Goal: Task Accomplishment & Management: Use online tool/utility

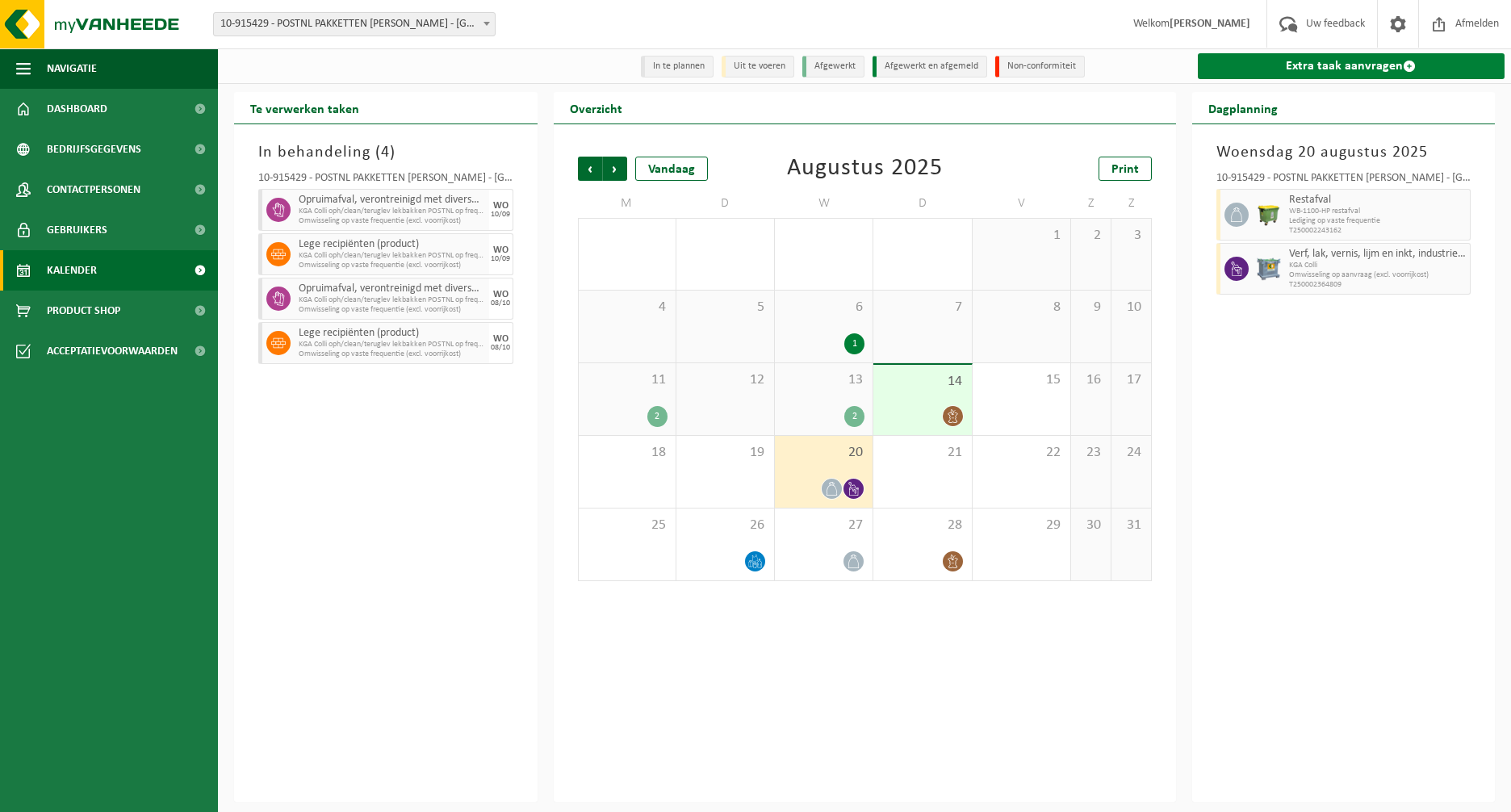
click at [1350, 61] on link "Extra taak aanvragen" at bounding box center [1352, 66] width 308 height 26
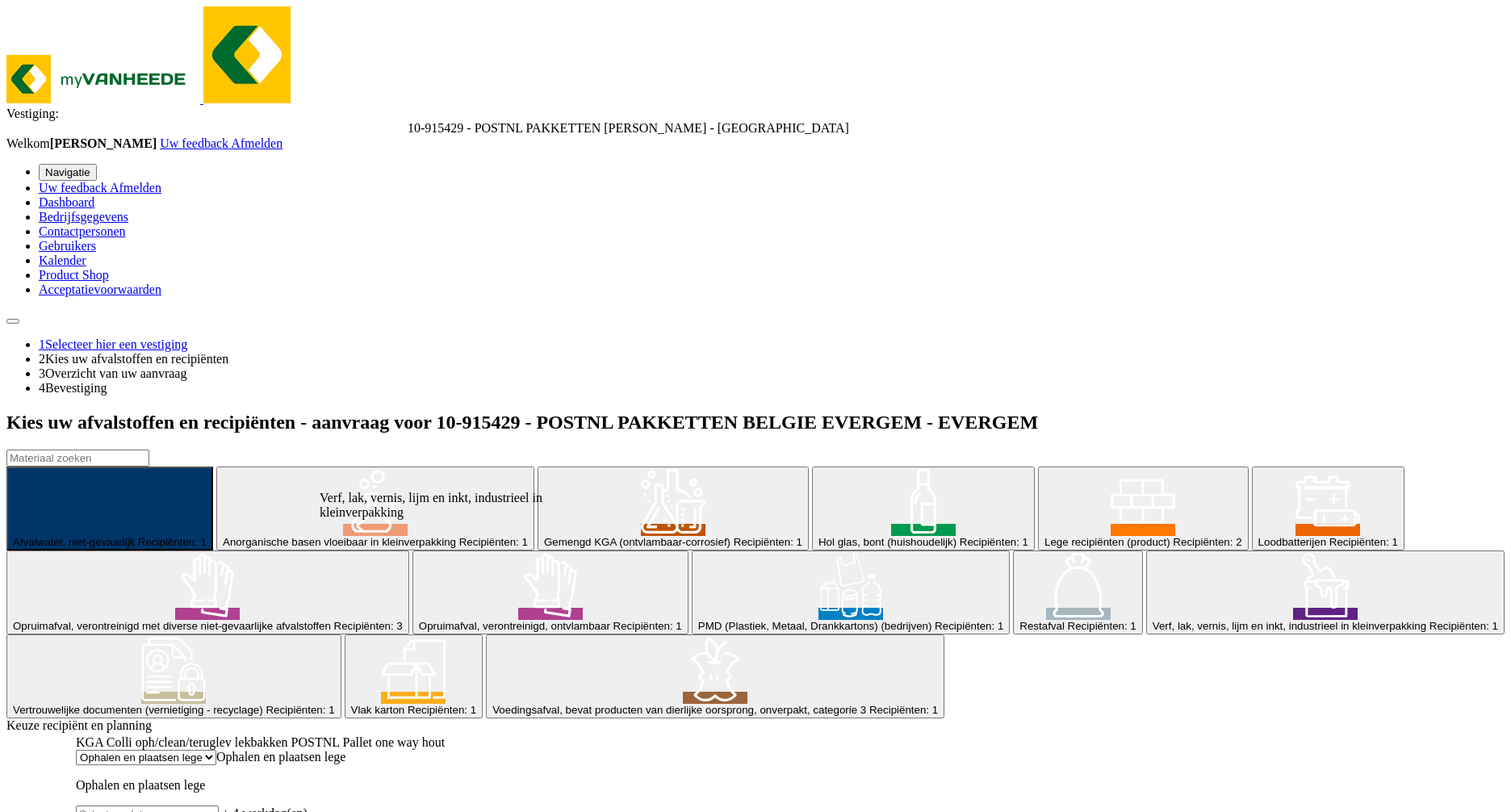
scroll to position [397, 0]
click at [1153, 620] on span "Verf, lak, vernis, lijm en inkt, industrieel in kleinverpakking" at bounding box center [1290, 626] width 274 height 12
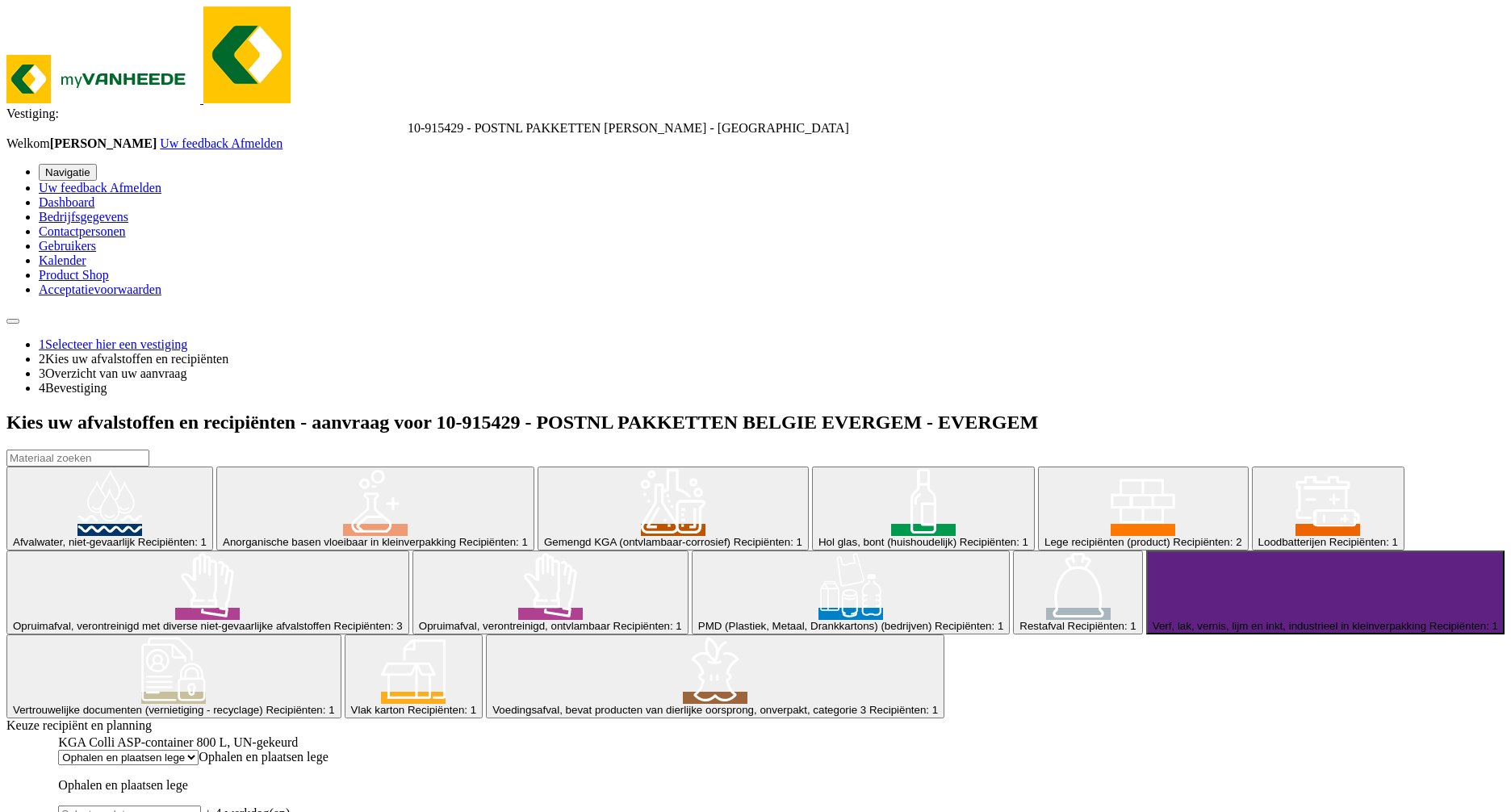
scroll to position [178, 0]
click at [1259, 536] on span "Loodbatterijen" at bounding box center [1292, 542] width 68 height 12
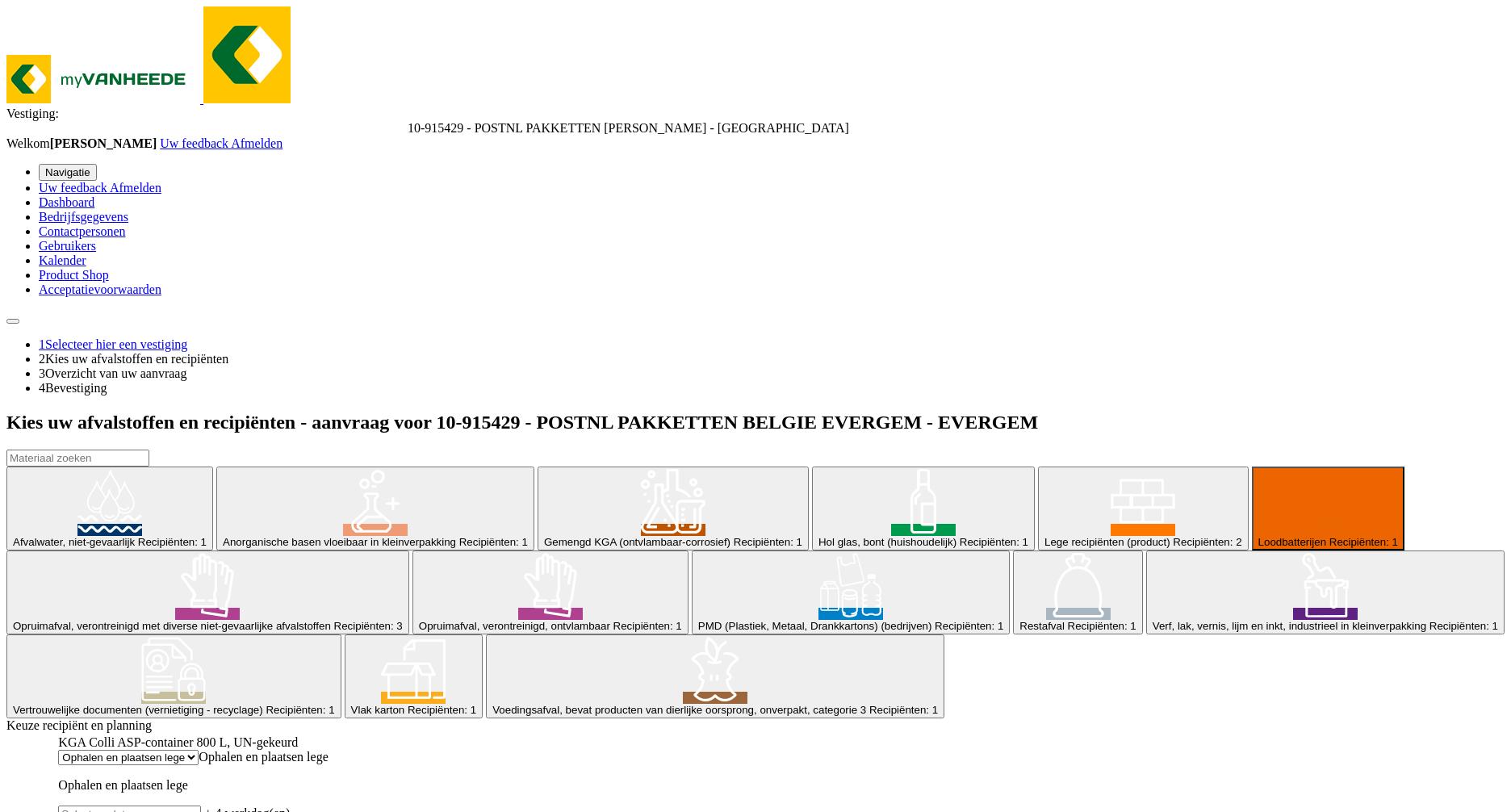
scroll to position [367, 0]
click at [201, 805] on input "text" at bounding box center [129, 814] width 143 height 17
type input "Van 2025-08-18"
type input "0"
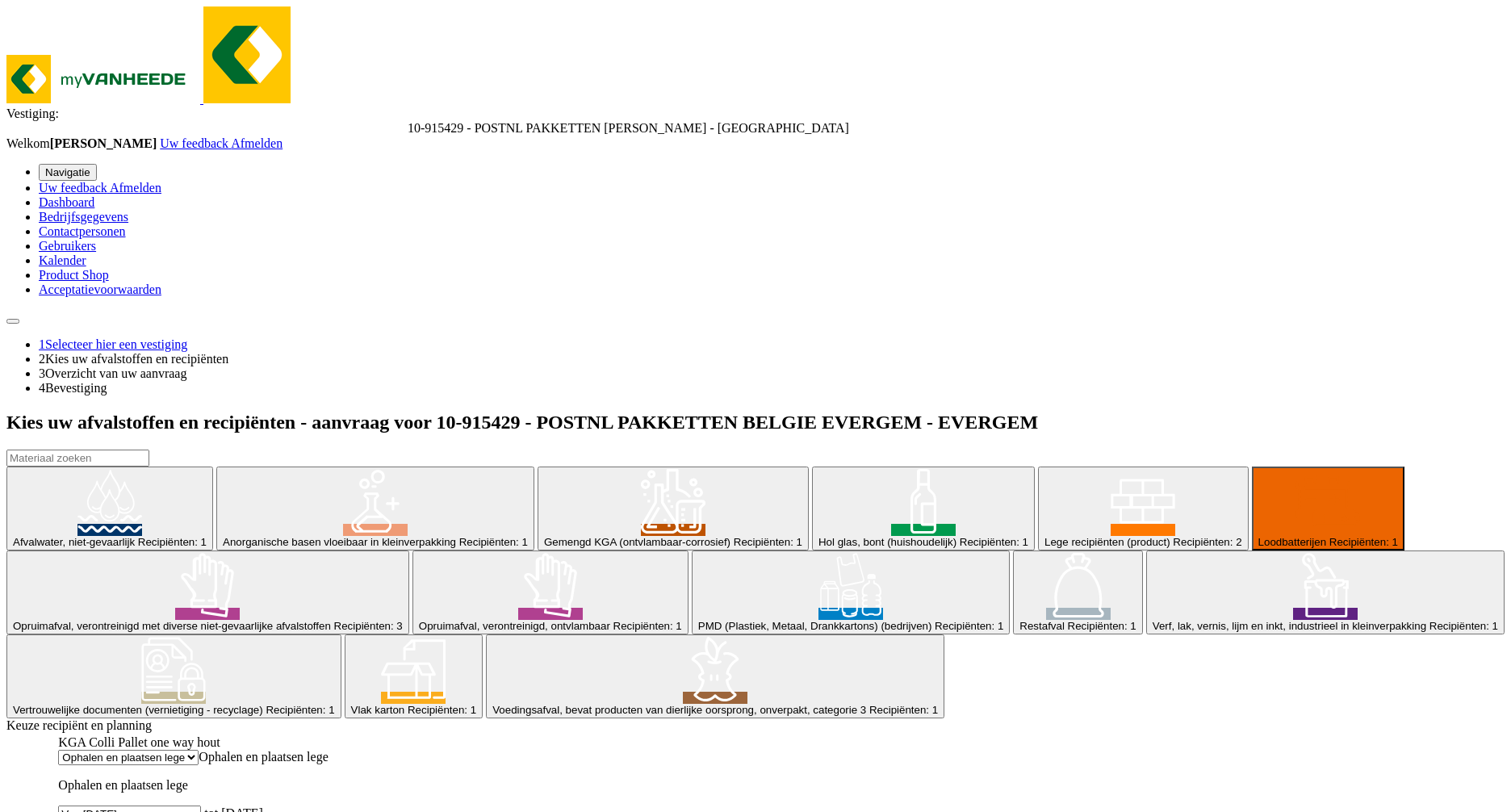
click at [328, 735] on td "KGA Colli Pallet one way hout Ophalen en plaatsen lege Ophalen en plaatsen lege…" at bounding box center [192, 804] width 271 height 139
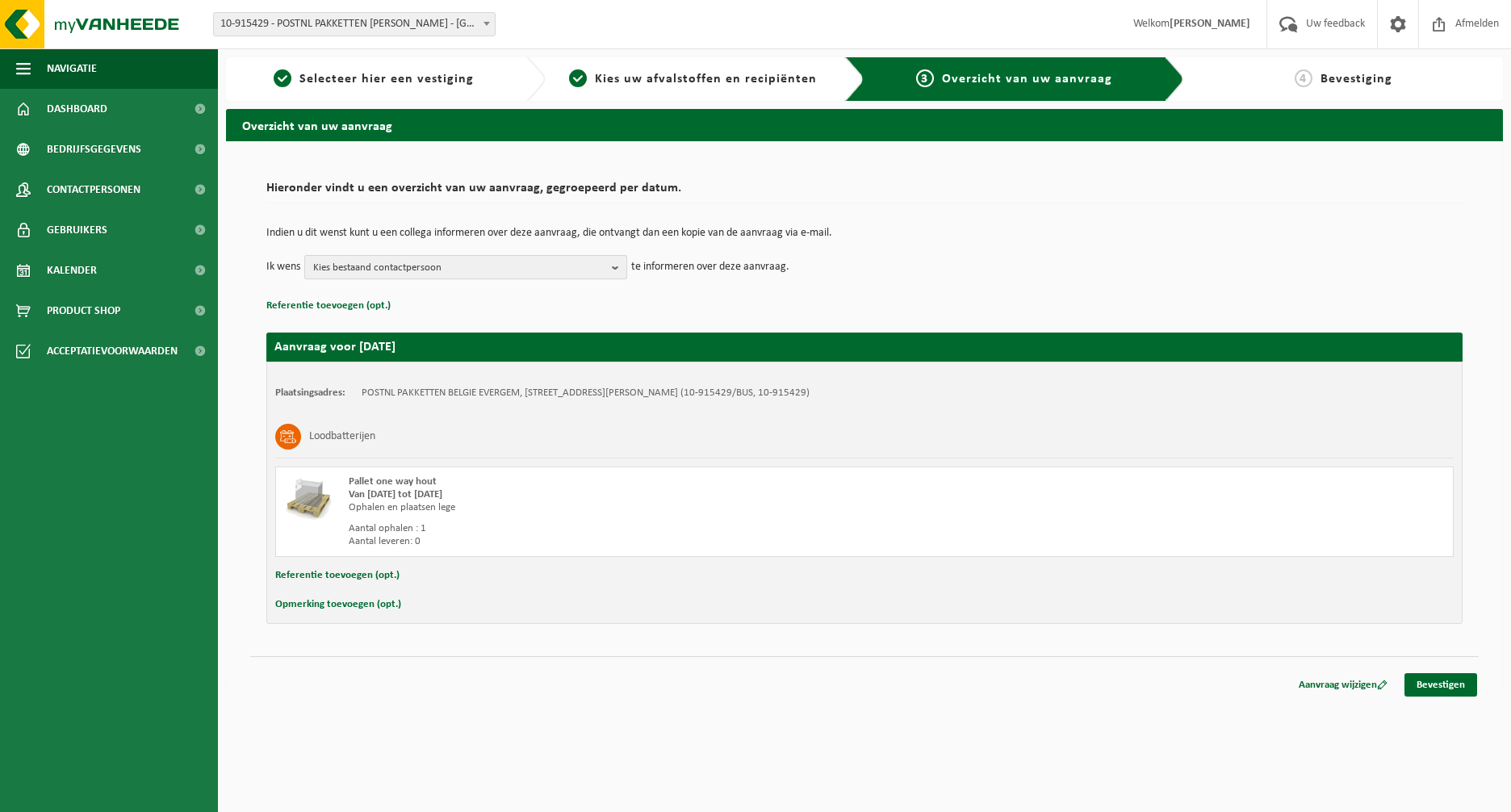
click at [355, 265] on span "Kies bestaand contactpersoon" at bounding box center [459, 267] width 292 height 24
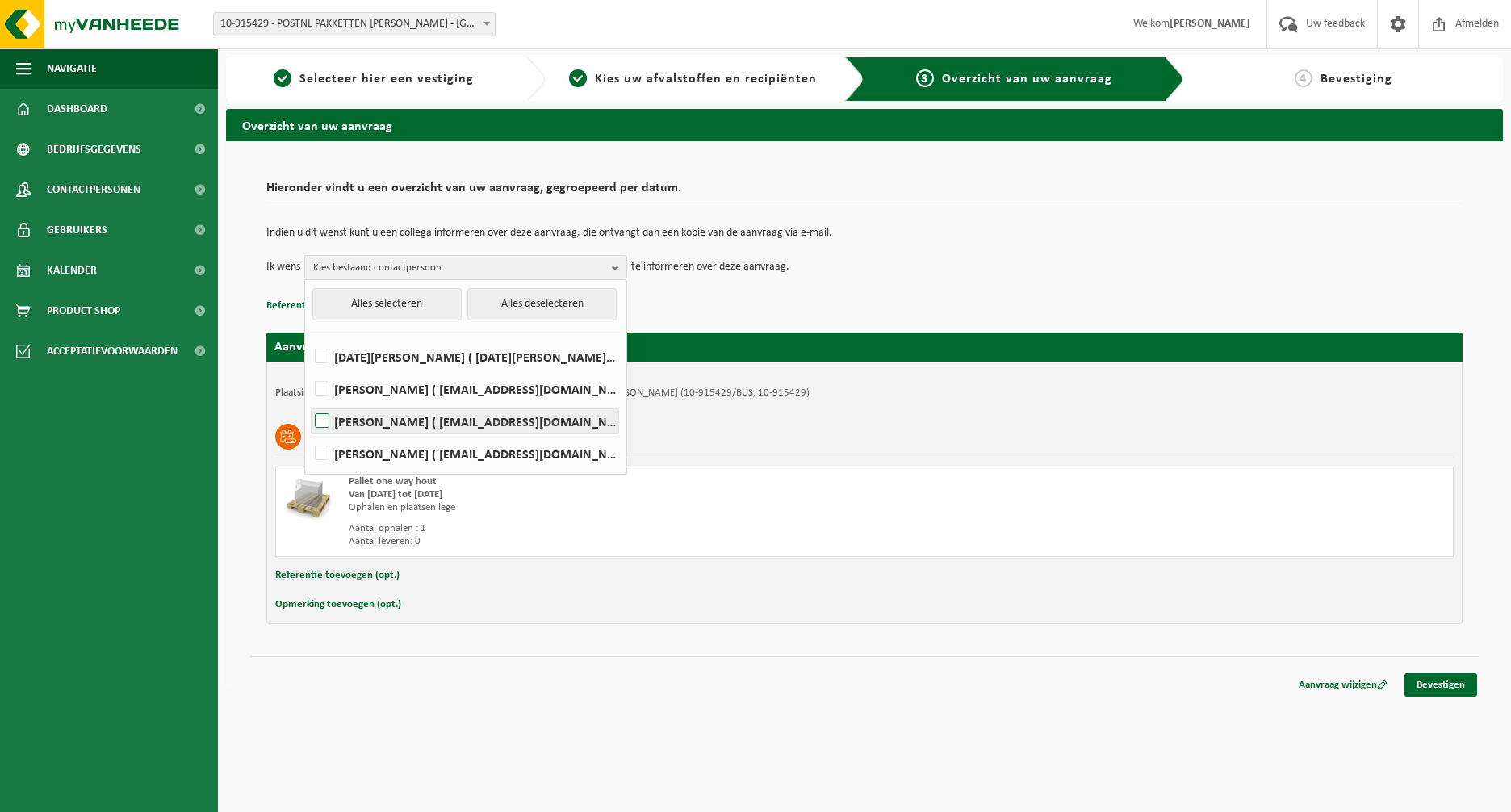
click at [326, 424] on label "Robbie LAMBRECHTS ( robrecht.lambrechts@postnl.be )" at bounding box center [465, 420] width 307 height 24
click at [309, 401] on input "Robbie LAMBRECHTS ( robrecht.lambrechts@postnl.be )" at bounding box center [308, 401] width 1 height 1
checkbox input "true"
click at [324, 448] on label "KATIA MILLECAMPS ( katia.millecamps@postnl.be )" at bounding box center [465, 453] width 307 height 24
click at [309, 434] on input "KATIA MILLECAMPS ( katia.millecamps@postnl.be )" at bounding box center [308, 433] width 1 height 1
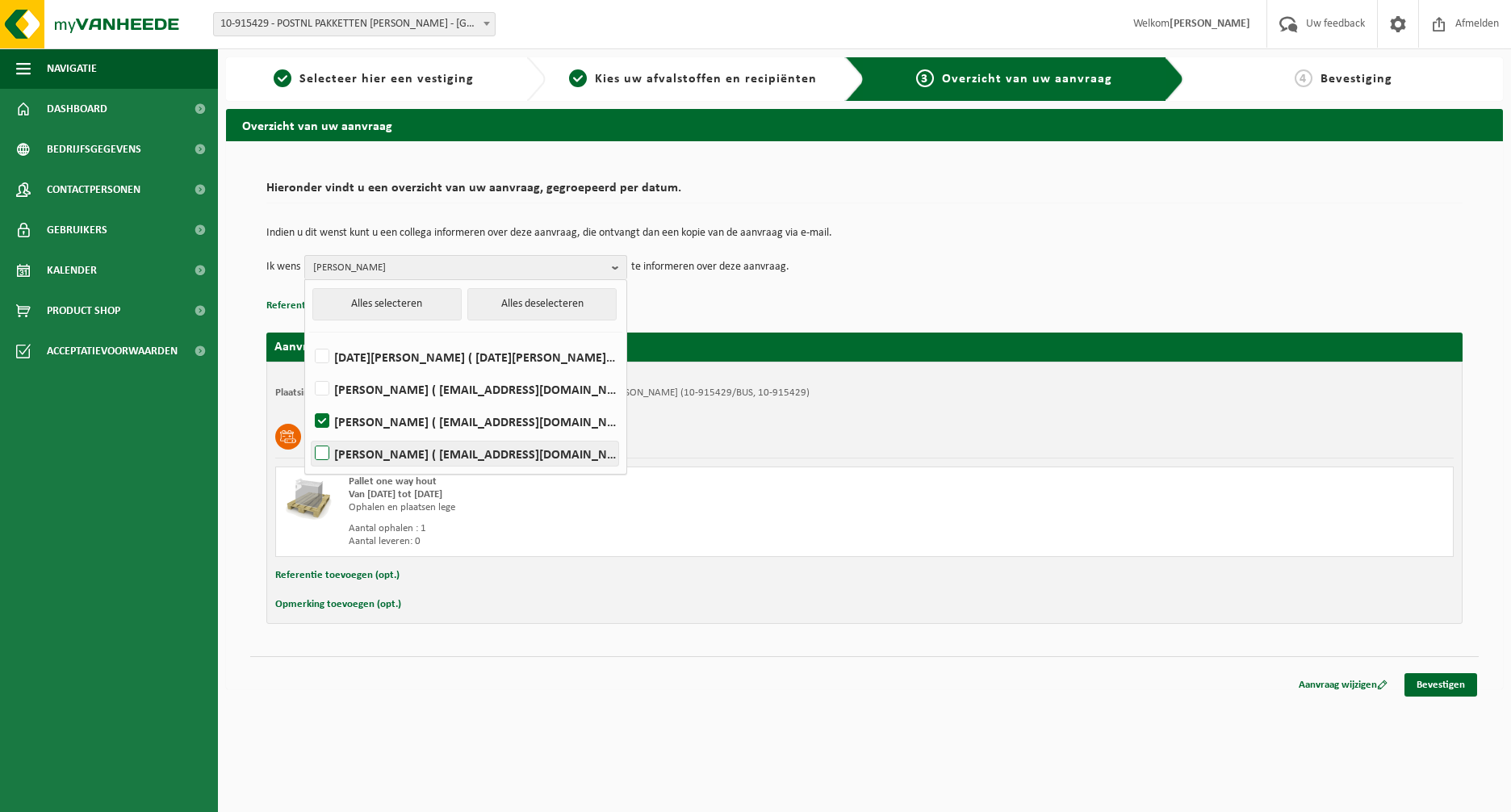
checkbox input "true"
click at [747, 429] on div "Loodbatterijen" at bounding box center [864, 436] width 1179 height 42
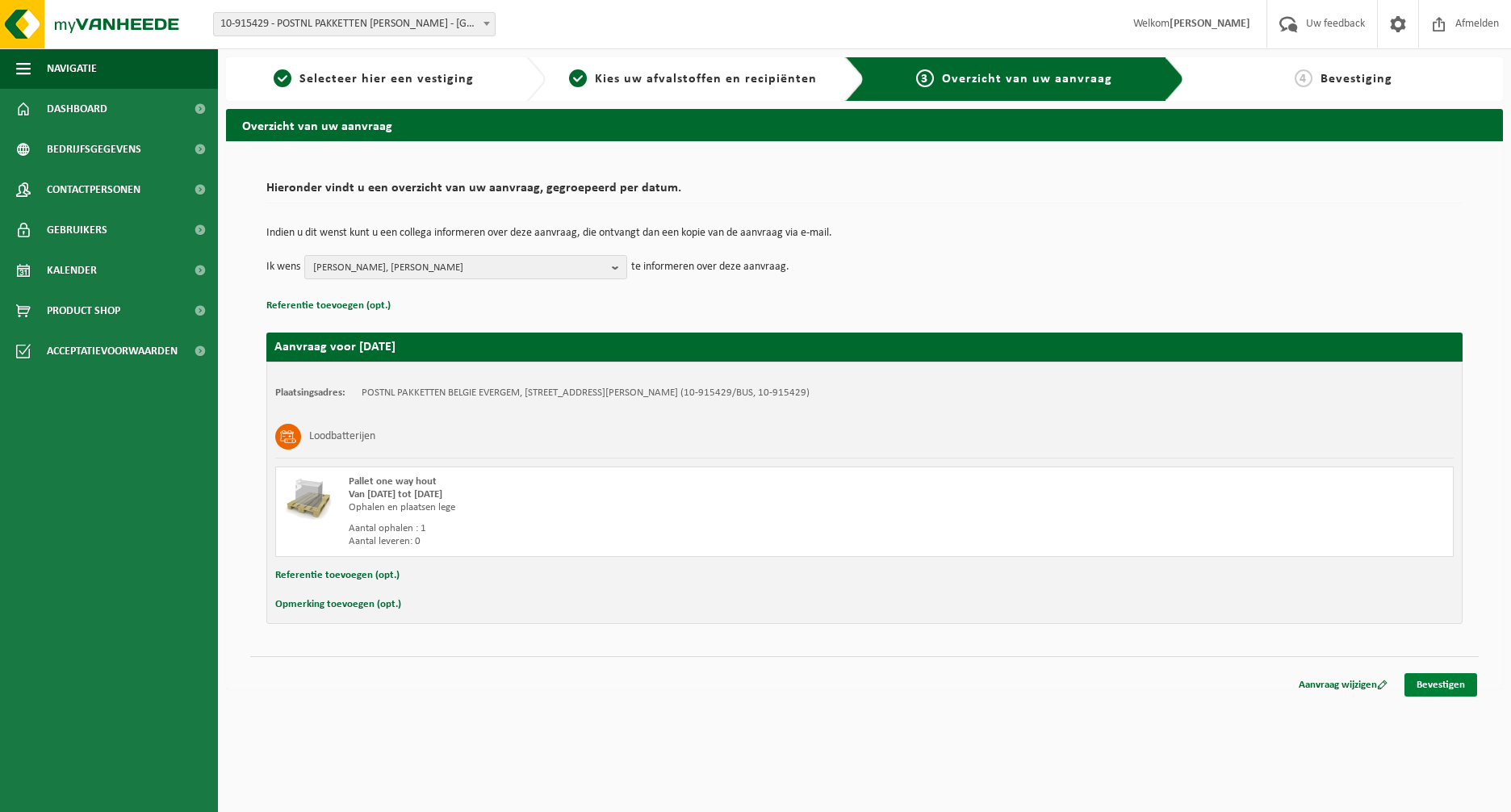
click at [1438, 684] on link "Bevestigen" at bounding box center [1441, 684] width 73 height 23
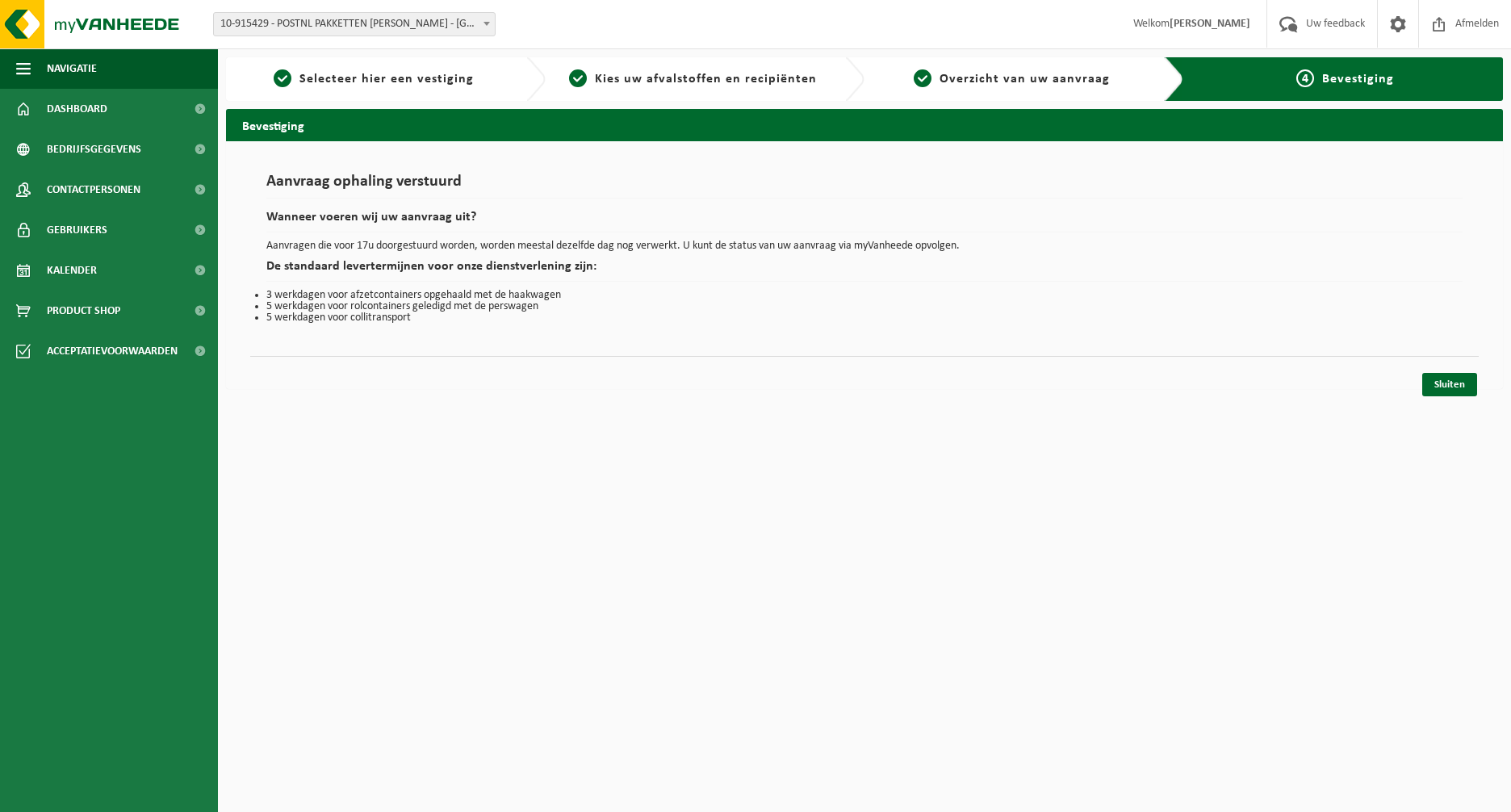
click at [951, 531] on html "Vestiging: 10-890139 - POSTNL PAKKETTEN BELGIE DESTELDONK - DESTELDONK 10-91542…" at bounding box center [756, 406] width 1511 height 812
click at [1457, 390] on link "Sluiten" at bounding box center [1450, 384] width 55 height 23
